Goal: Answer question/provide support: Answer question/provide support

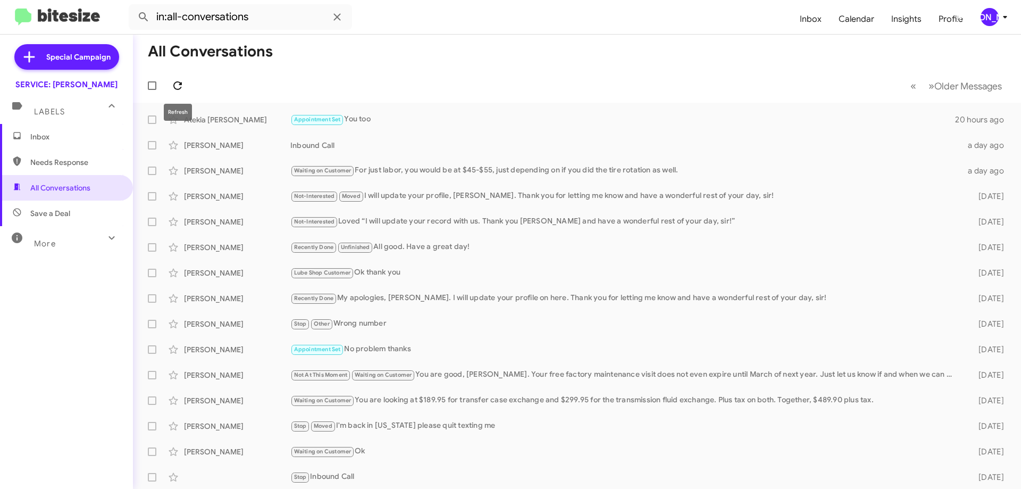
click at [175, 86] on icon at bounding box center [177, 85] width 13 height 13
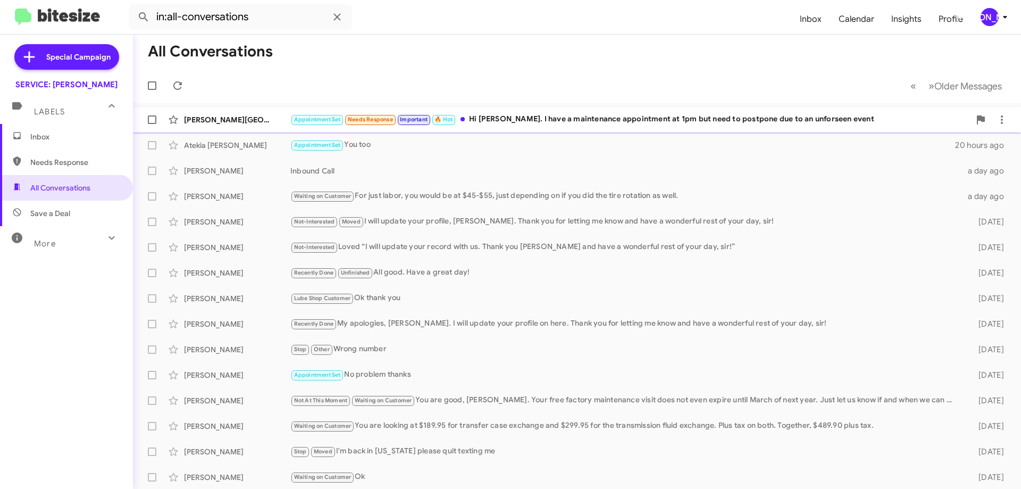
click at [572, 126] on div "Appointment Set Needs Response Important 🔥 Hot Hi Jennifer. I have a maintenanc…" at bounding box center [630, 119] width 680 height 12
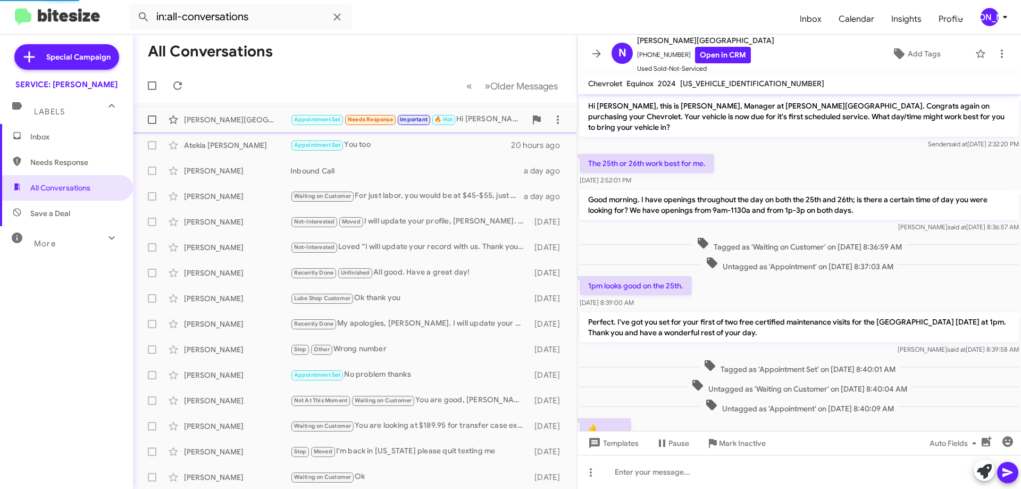
scroll to position [79, 0]
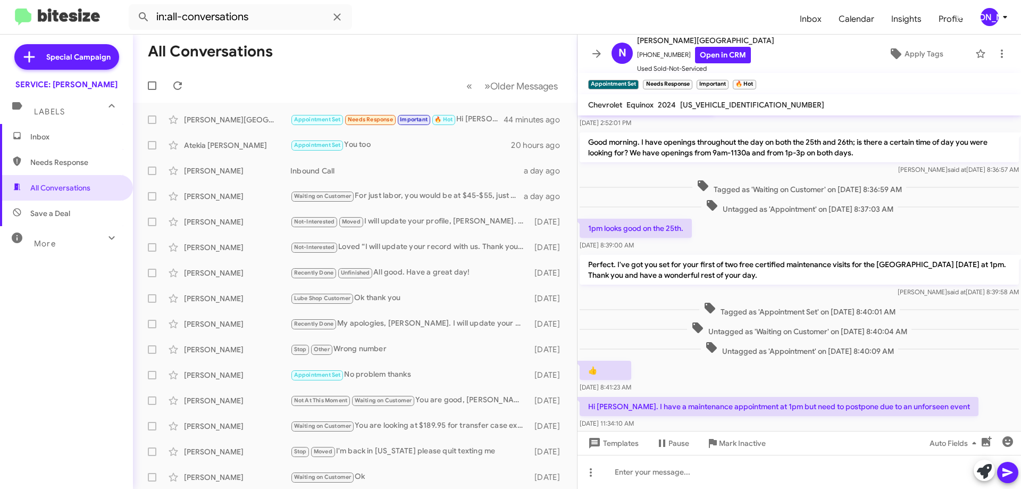
click at [710, 103] on span "[US_VEHICLE_IDENTIFICATION_NUMBER]" at bounding box center [752, 105] width 144 height 10
copy span "[US_VEHICLE_IDENTIFICATION_NUMBER]"
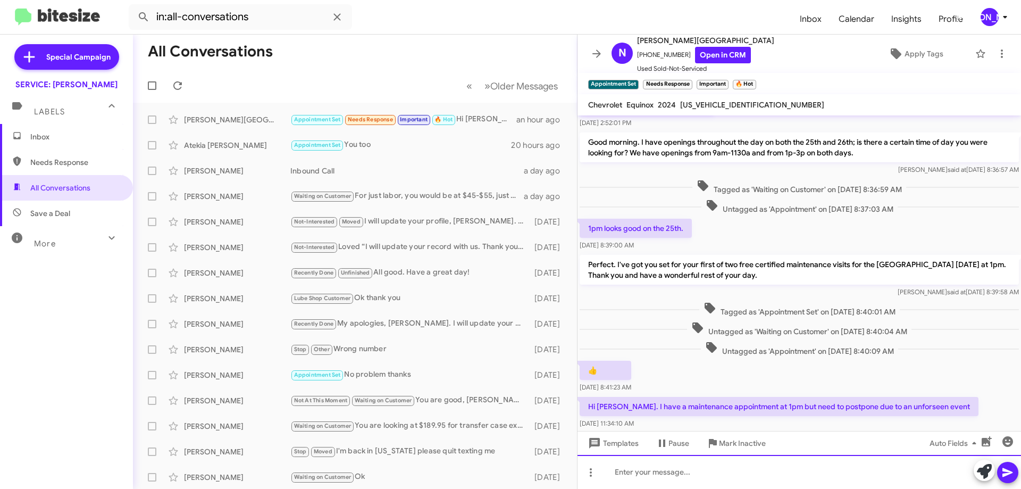
click at [775, 483] on div at bounding box center [800, 472] width 444 height 34
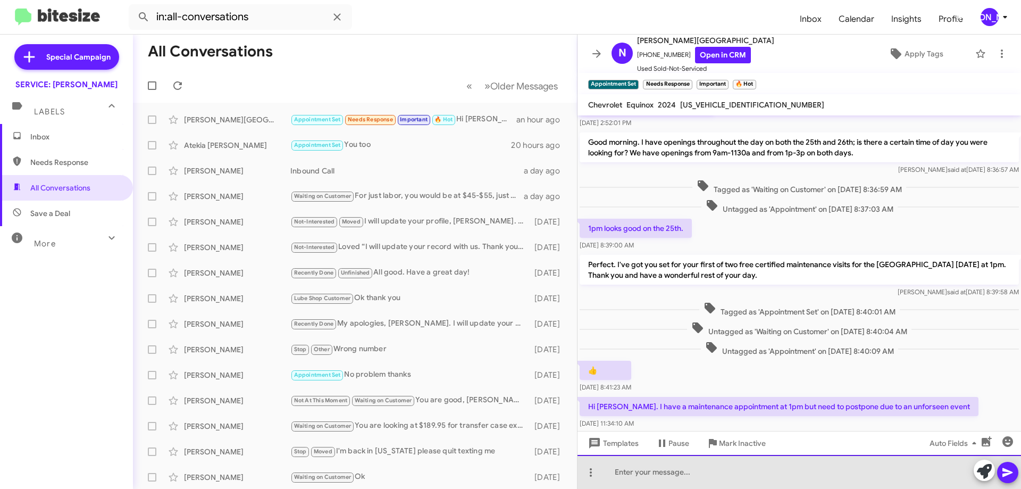
drag, startPoint x: 775, startPoint y: 483, endPoint x: 770, endPoint y: 481, distance: 5.6
click at [775, 483] on div at bounding box center [800, 472] width 444 height 34
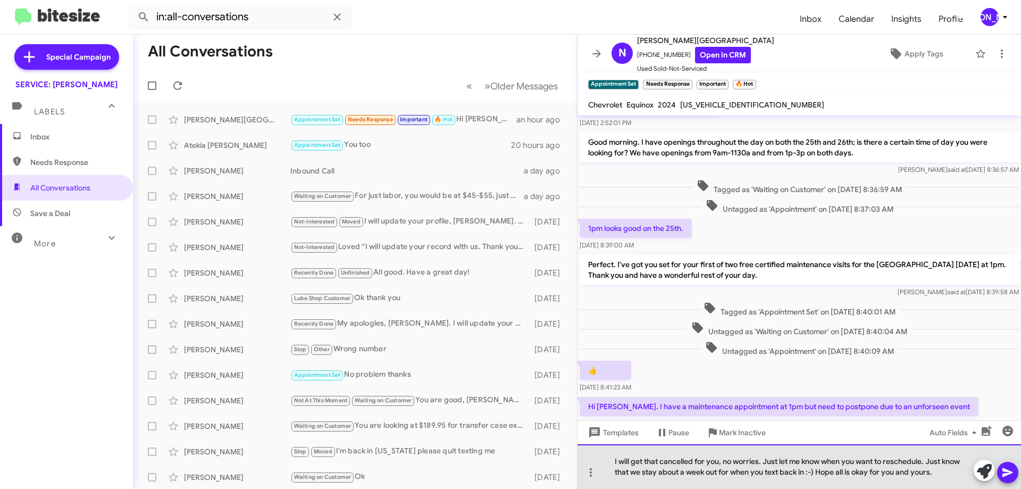
click at [861, 470] on div "I will get that cancelled for you, no worries. Just let me know when you want t…" at bounding box center [800, 466] width 444 height 45
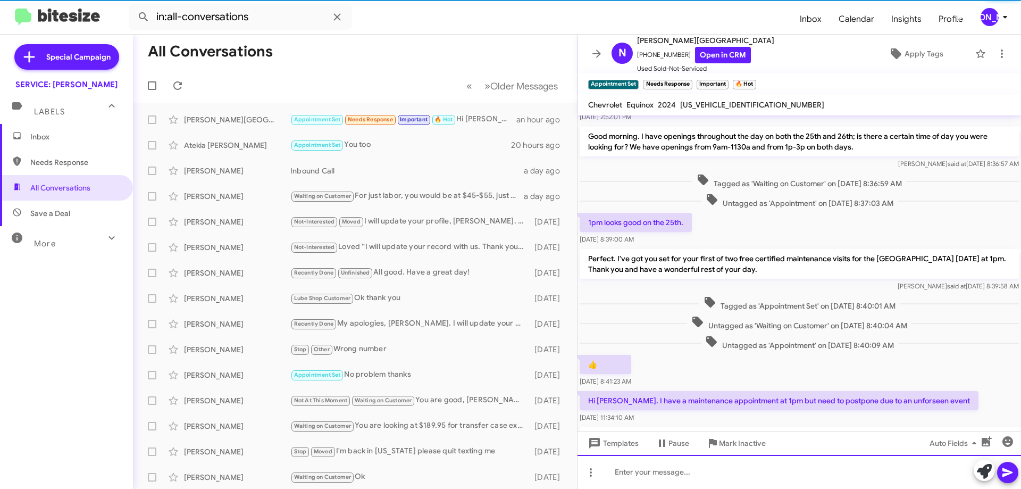
scroll to position [149, 0]
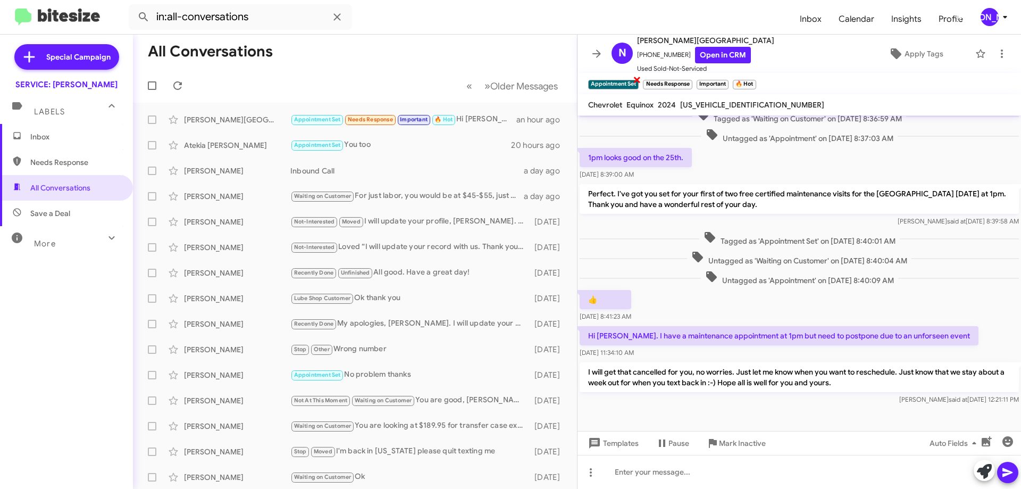
drag, startPoint x: 628, startPoint y: 80, endPoint x: 634, endPoint y: 79, distance: 5.9
click at [628, 80] on small "Appointment Set" at bounding box center [613, 85] width 51 height 10
click at [636, 78] on span "×" at bounding box center [637, 79] width 9 height 13
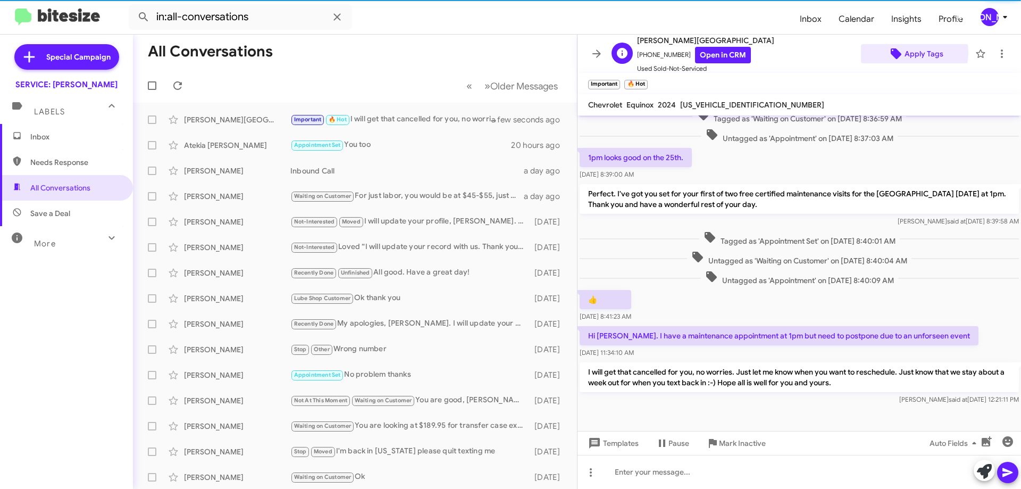
click at [905, 52] on span "Apply Tags" at bounding box center [924, 53] width 39 height 19
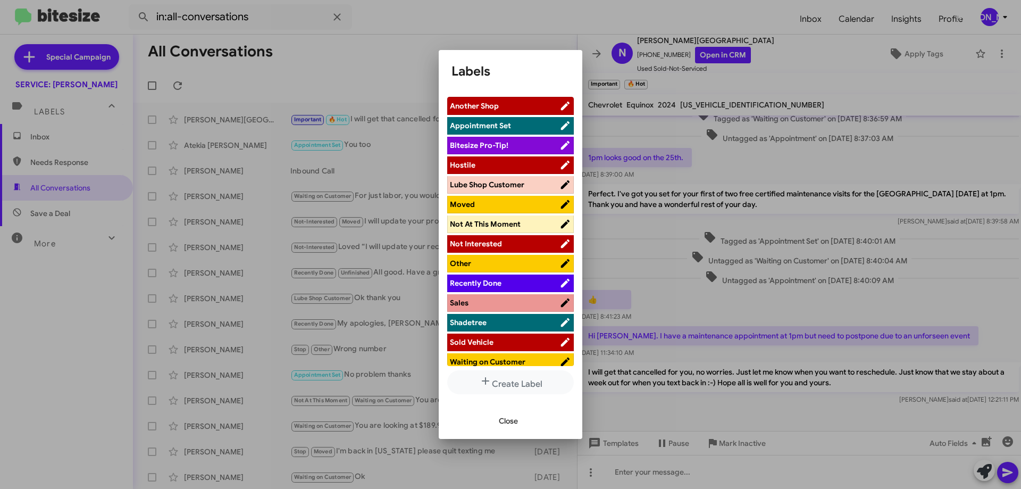
click at [503, 362] on span "Waiting on Customer" at bounding box center [488, 362] width 76 height 10
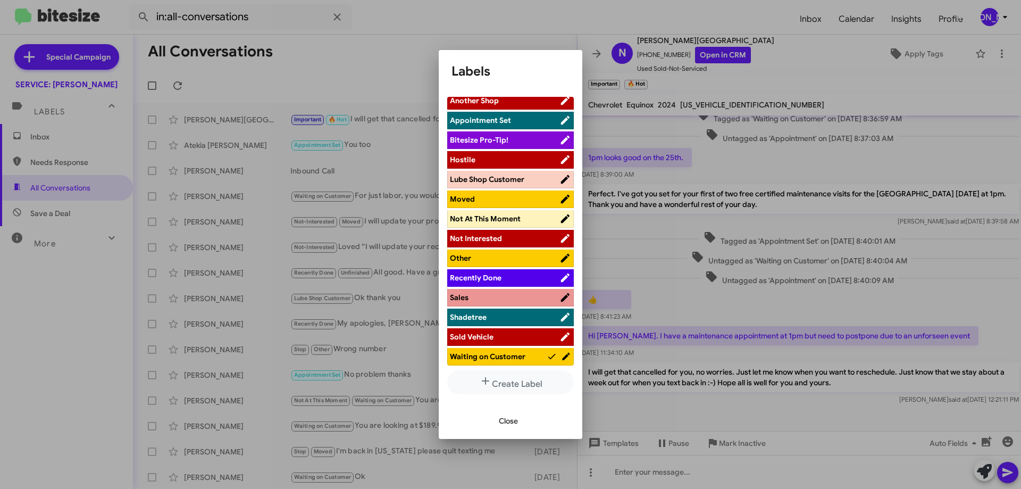
scroll to position [7, 0]
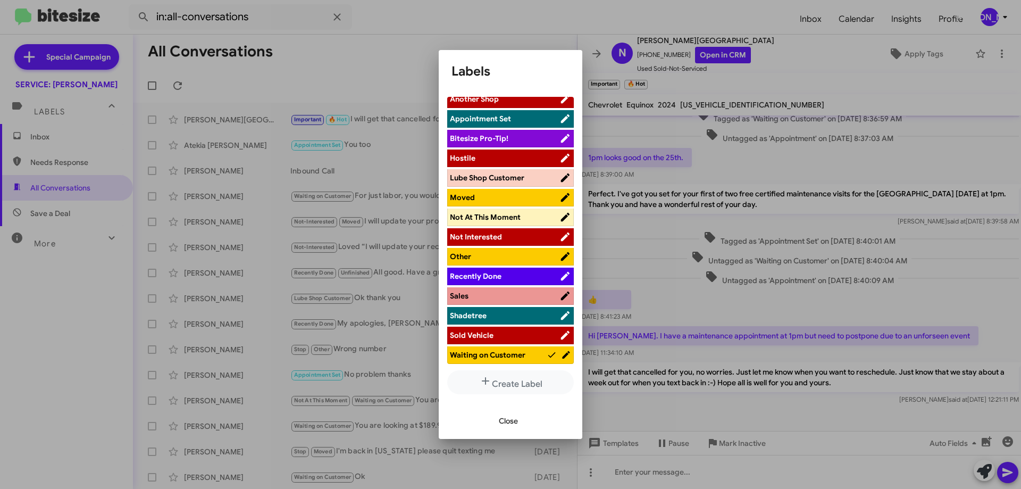
click at [507, 418] on span "Close" at bounding box center [508, 420] width 19 height 19
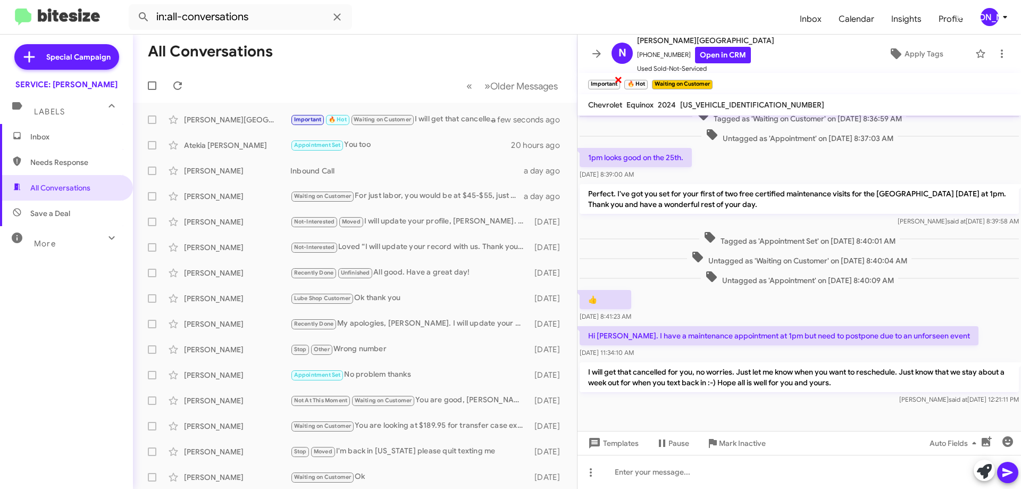
click at [617, 80] on span "×" at bounding box center [618, 79] width 9 height 13
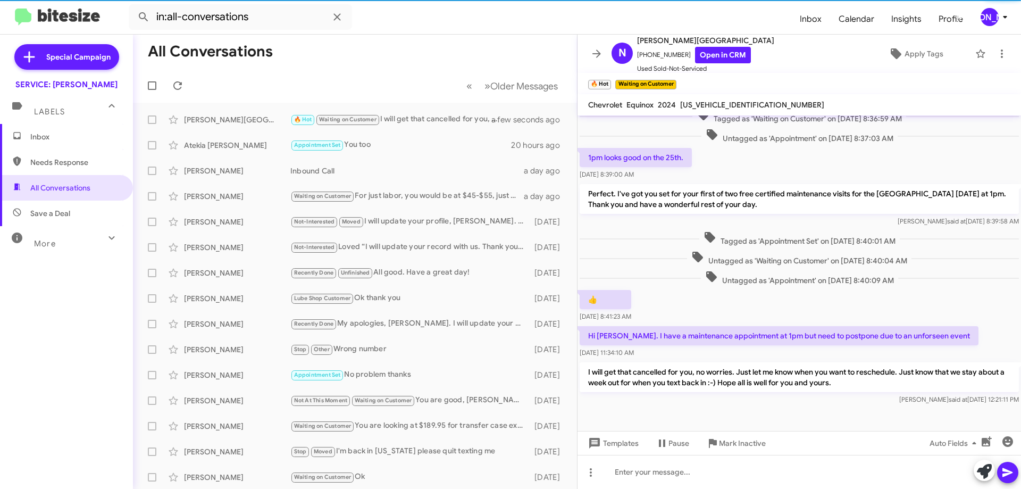
click at [604, 81] on small "🔥 Hot" at bounding box center [599, 85] width 23 height 10
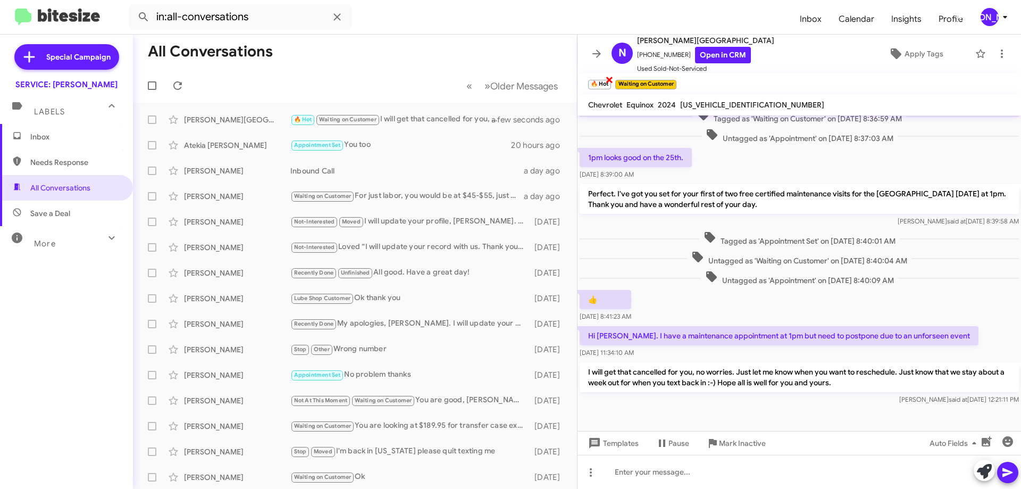
click at [608, 79] on span "×" at bounding box center [609, 79] width 9 height 13
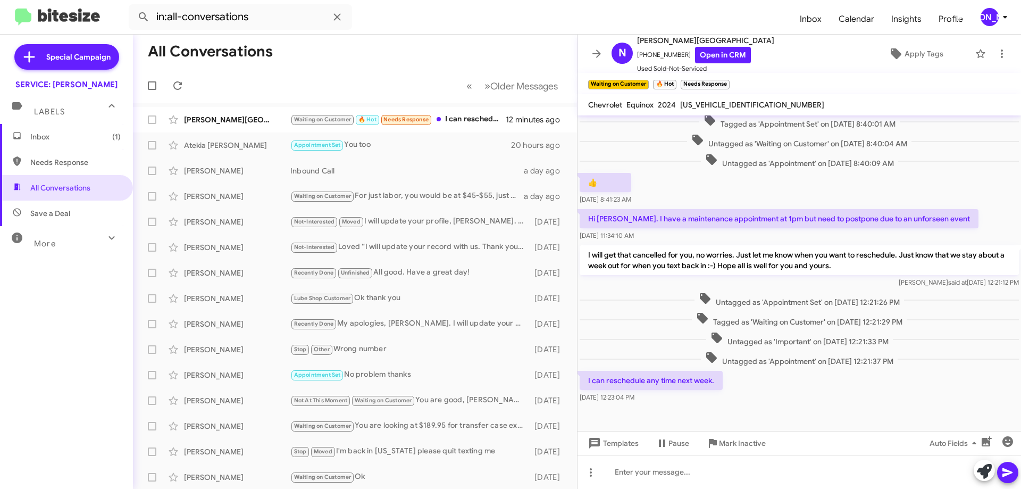
scroll to position [278, 0]
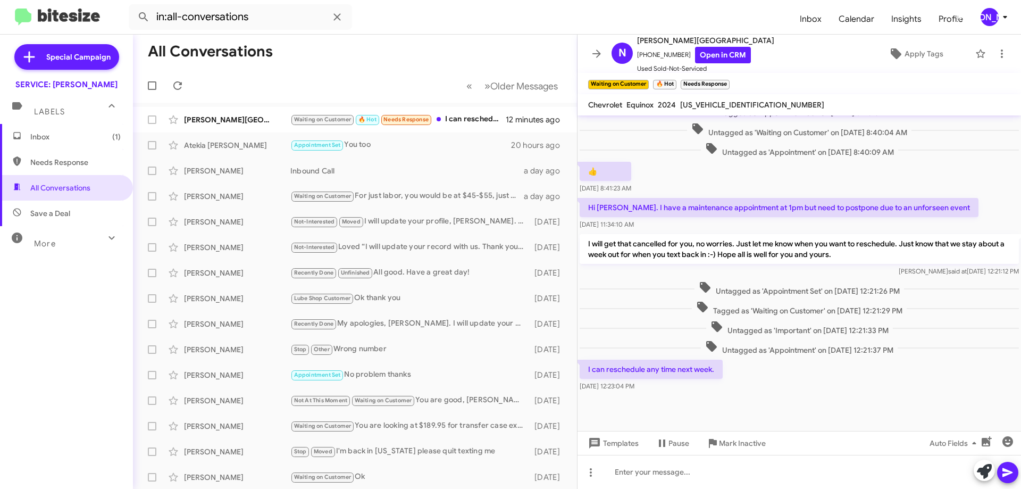
click at [733, 104] on span "[US_VEHICLE_IDENTIFICATION_NUMBER]" at bounding box center [752, 105] width 144 height 10
click at [733, 105] on span "[US_VEHICLE_IDENTIFICATION_NUMBER]" at bounding box center [752, 105] width 144 height 10
drag, startPoint x: 732, startPoint y: 105, endPoint x: 726, endPoint y: 106, distance: 5.4
click at [726, 106] on span "[US_VEHICLE_IDENTIFICATION_NUMBER]" at bounding box center [752, 105] width 144 height 10
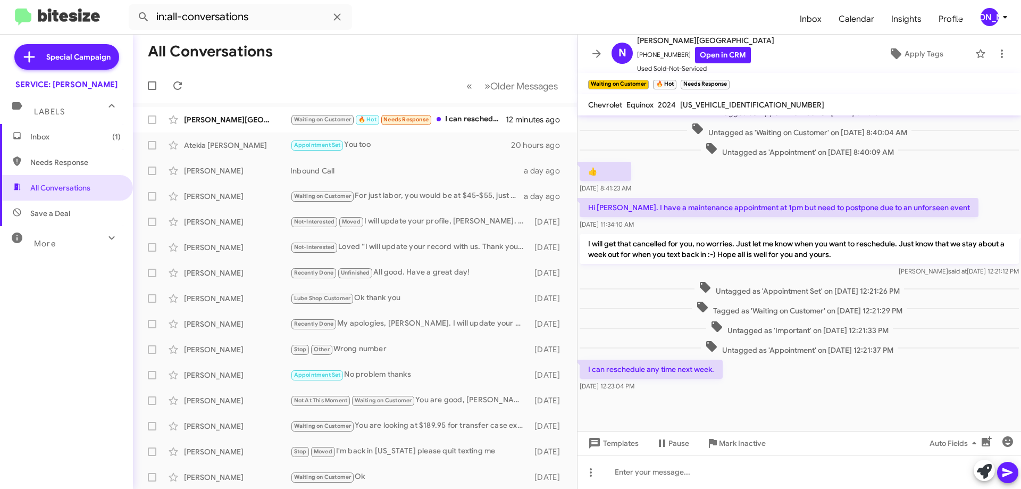
copy span "[US_VEHICLE_IDENTIFICATION_NUMBER]"
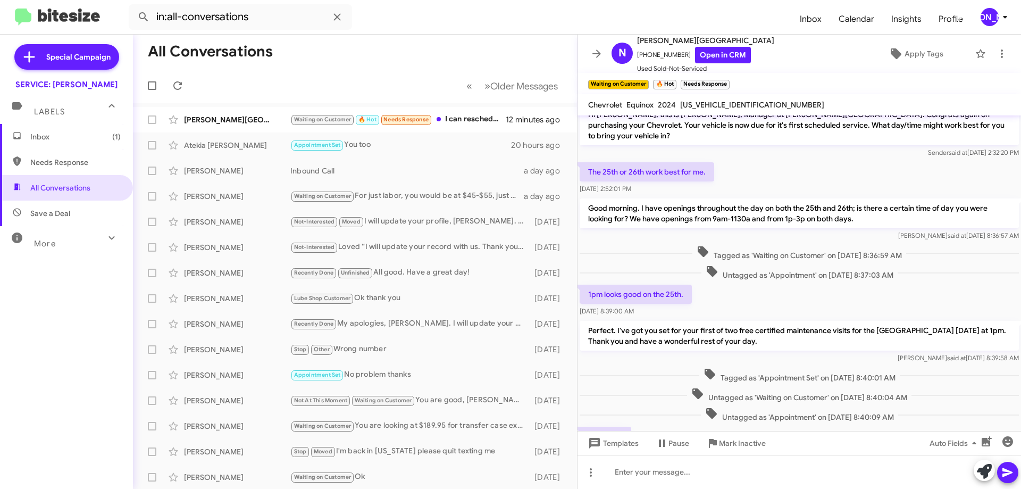
scroll to position [12, 0]
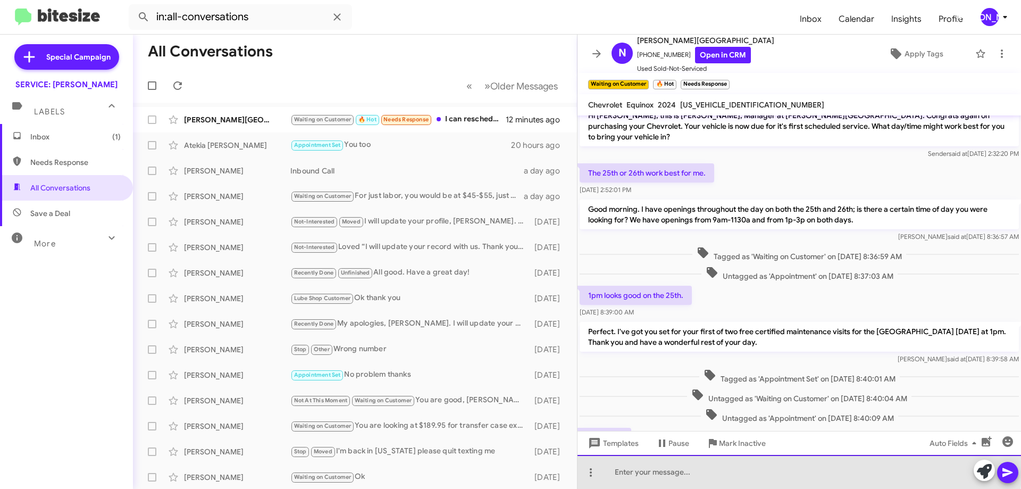
click at [676, 467] on div at bounding box center [800, 472] width 444 height 34
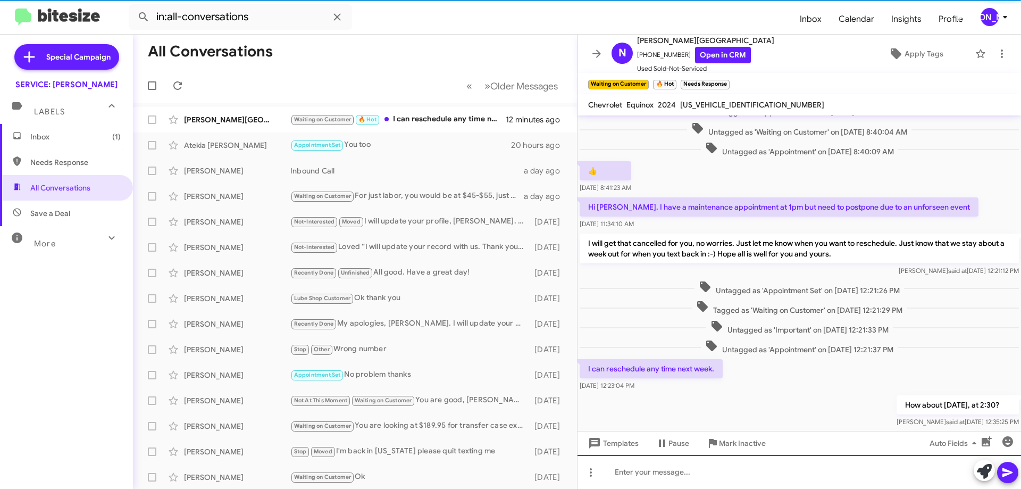
scroll to position [317, 0]
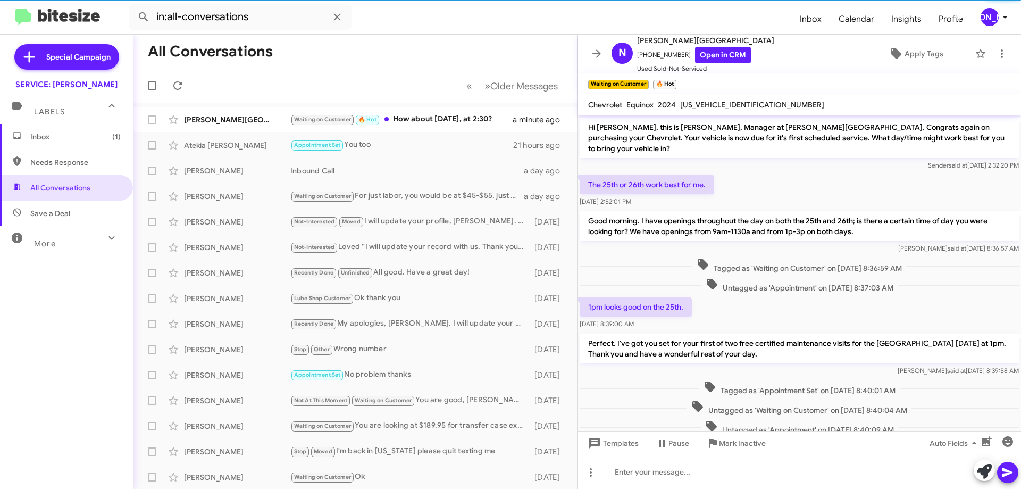
scroll to position [295, 0]
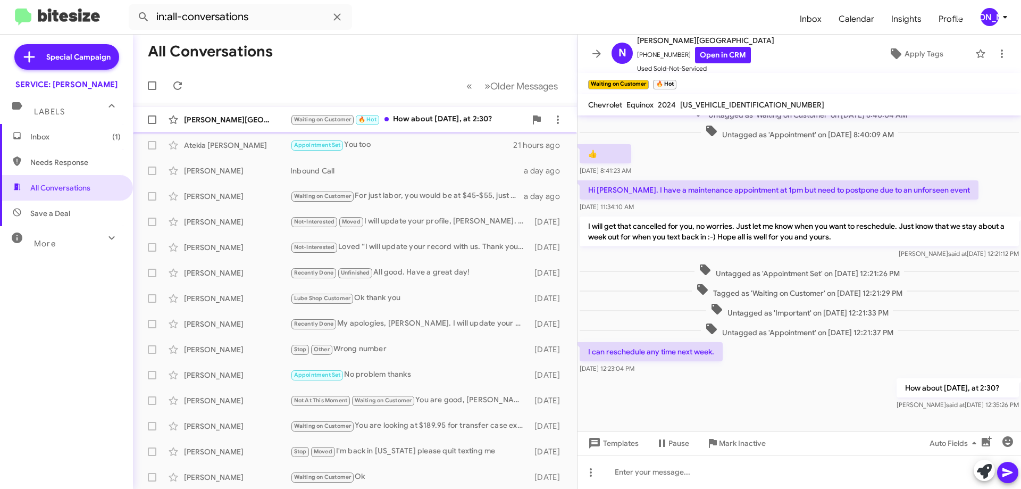
click at [453, 124] on div "Waiting on Customer 🔥 Hot How about [DATE], at 2:30?" at bounding box center [408, 119] width 236 height 12
drag, startPoint x: 179, startPoint y: 85, endPoint x: 185, endPoint y: 104, distance: 20.0
click at [179, 85] on icon at bounding box center [177, 85] width 13 height 13
click at [594, 54] on icon at bounding box center [597, 53] width 9 height 8
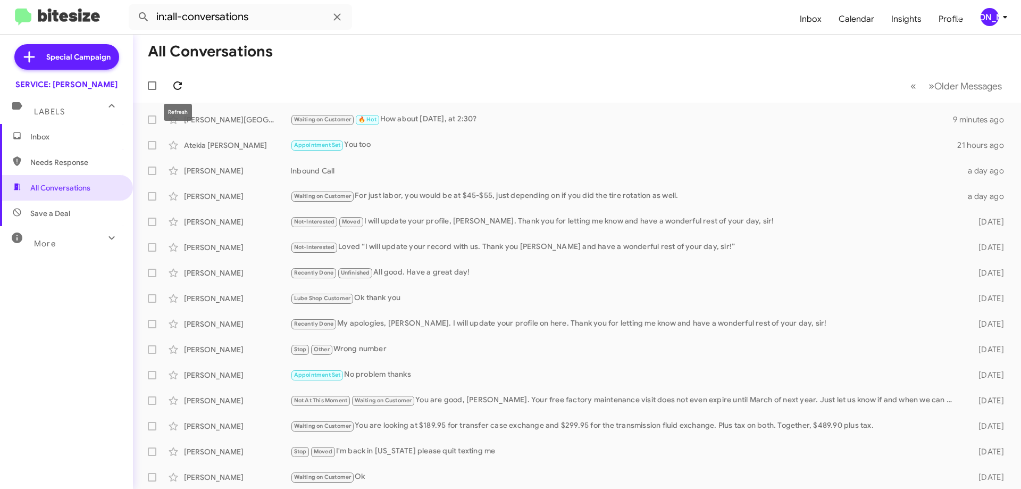
click at [178, 86] on icon at bounding box center [177, 85] width 13 height 13
click at [181, 82] on icon at bounding box center [177, 85] width 9 height 9
